Goal: Check status: Check status

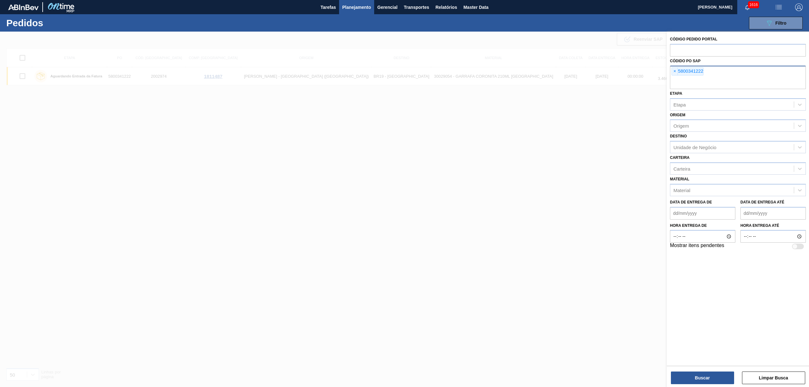
click at [674, 76] on div "× 5800341222" at bounding box center [738, 77] width 136 height 23
click at [679, 71] on div "× 5800341222" at bounding box center [687, 71] width 32 height 8
click at [678, 71] on div "× 5800341222" at bounding box center [687, 71] width 32 height 8
click at [675, 71] on span "×" at bounding box center [675, 72] width 6 height 8
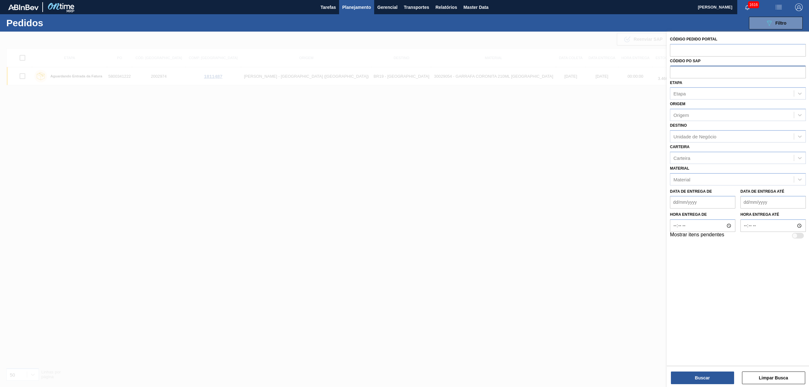
paste input "text"
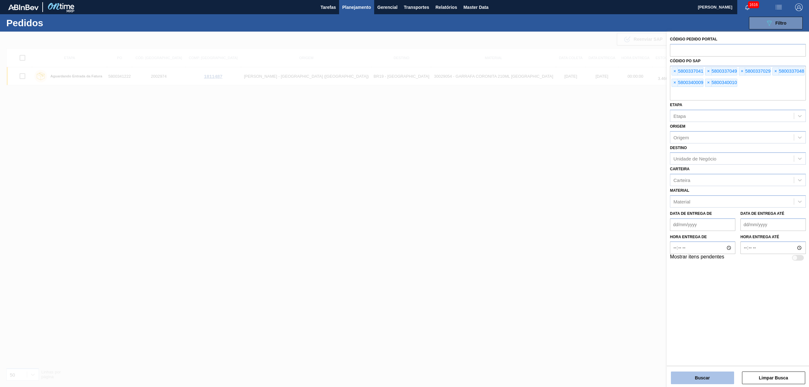
click at [701, 384] on button "Buscar" at bounding box center [702, 378] width 63 height 13
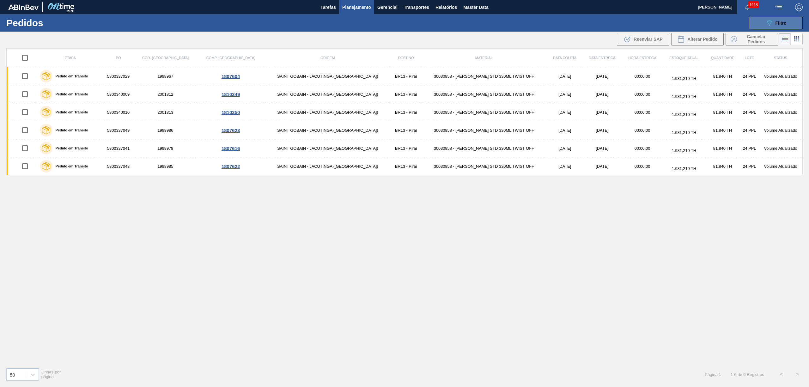
click at [762, 23] on button "089F7B8B-B2A5-4AFE-B5C0-19BA573D28AC Filtro" at bounding box center [776, 23] width 54 height 13
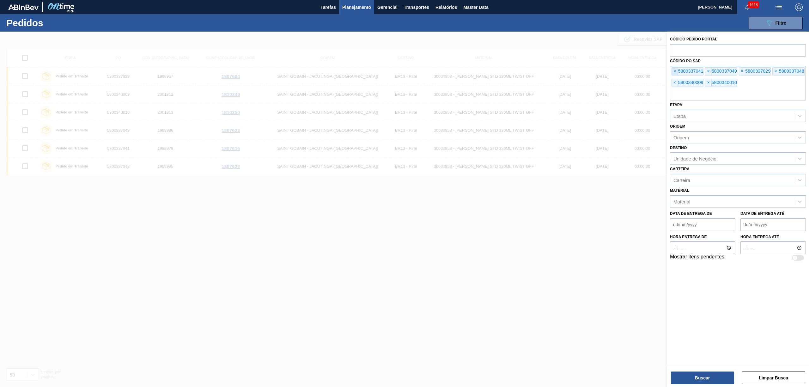
click at [675, 70] on span "×" at bounding box center [675, 72] width 6 height 8
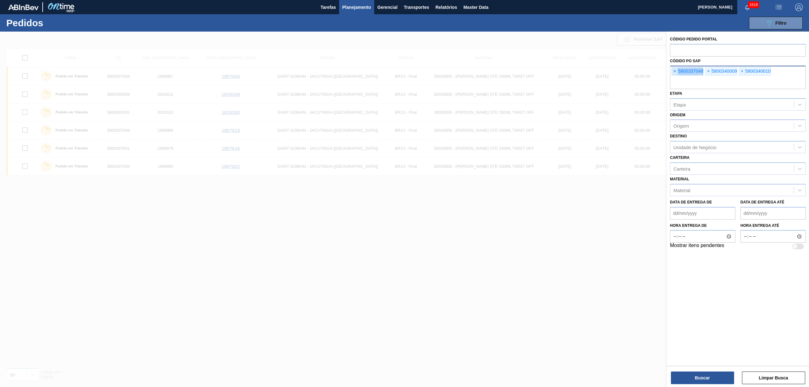
click at [675, 70] on span "×" at bounding box center [675, 72] width 6 height 8
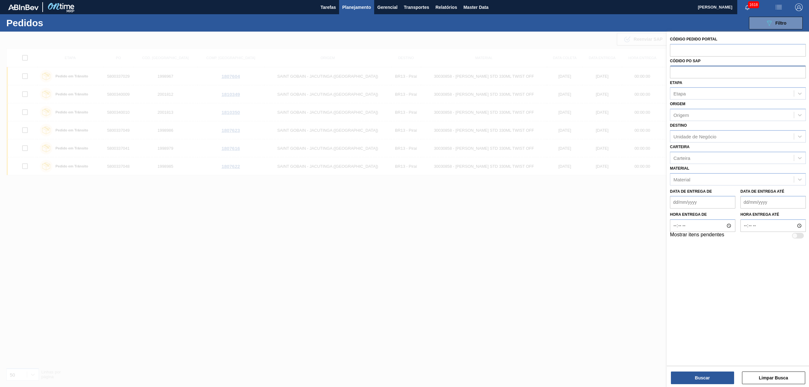
paste input "5800341222"
type input "5800341222"
click at [697, 376] on button "Buscar" at bounding box center [702, 378] width 63 height 13
